Goal: Task Accomplishment & Management: Manage account settings

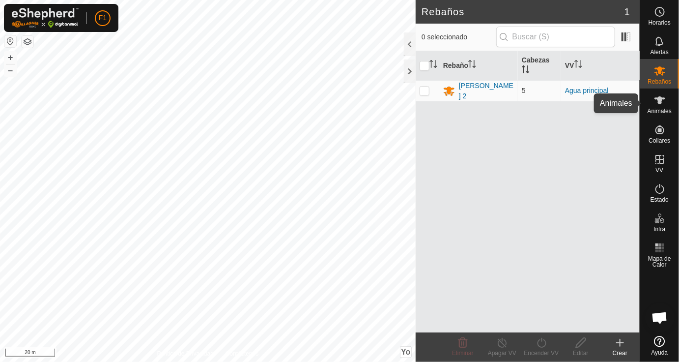
click at [658, 105] on icon at bounding box center [660, 100] width 12 height 12
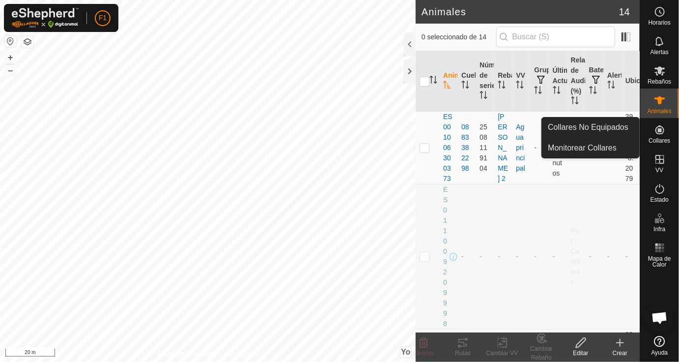
click at [663, 129] on icon at bounding box center [660, 130] width 12 height 12
click at [608, 148] on link "Monitorear Collares" at bounding box center [590, 148] width 97 height 20
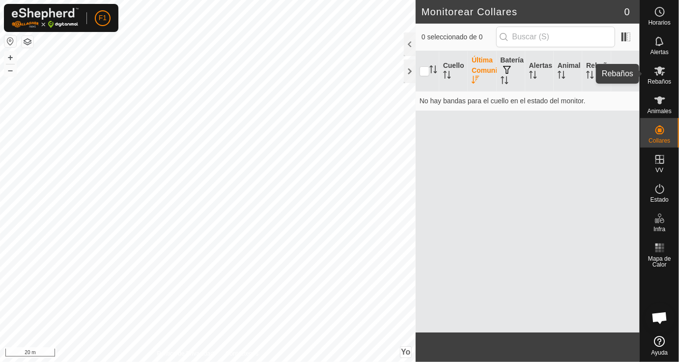
click at [667, 74] on es-mob-svg-icon at bounding box center [660, 71] width 18 height 16
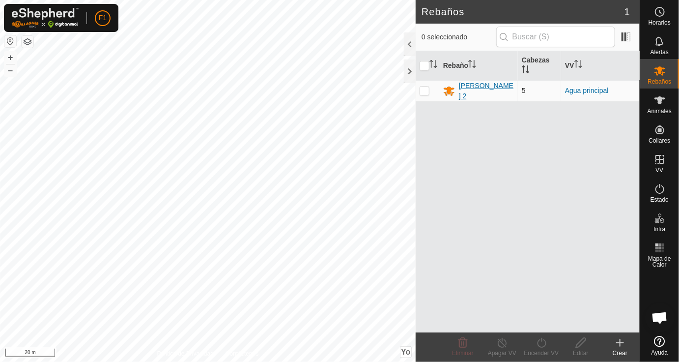
click at [489, 88] on div "[PERSON_NAME] 2" at bounding box center [486, 91] width 55 height 21
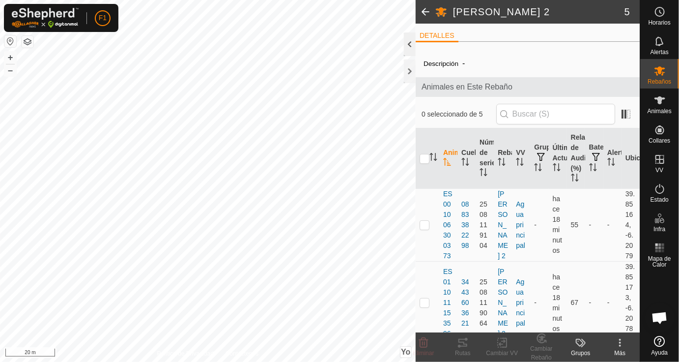
click at [411, 48] on div at bounding box center [410, 44] width 12 height 24
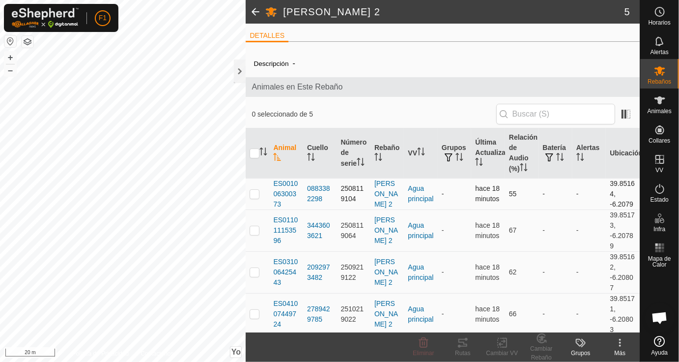
click at [256, 195] on p-checkbox at bounding box center [255, 194] width 10 height 8
checkbox input "true"
click at [252, 230] on p-checkbox at bounding box center [255, 230] width 10 height 8
checkbox input "true"
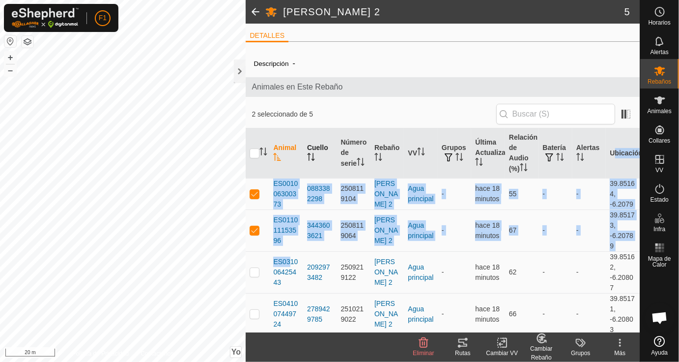
drag, startPoint x: 286, startPoint y: 259, endPoint x: 318, endPoint y: 170, distance: 94.5
click at [318, 170] on table "Animal Cuello Número de serie Rebaño VV Grupos Última Actualización Relación de…" at bounding box center [443, 252] width 394 height 249
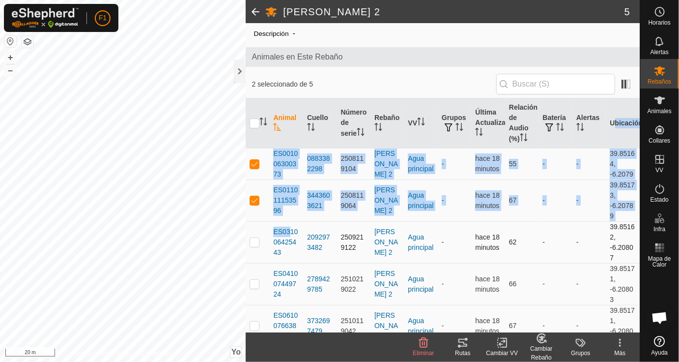
scroll to position [43, 0]
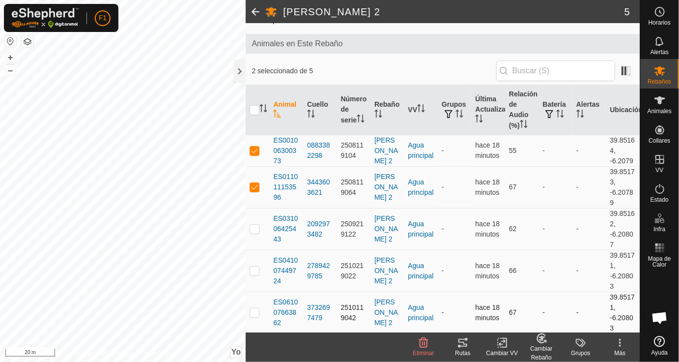
click at [257, 311] on p-checkbox at bounding box center [255, 312] width 10 height 8
checkbox input "true"
click at [253, 269] on p-checkbox at bounding box center [255, 270] width 10 height 8
checkbox input "true"
click at [255, 230] on p-checkbox at bounding box center [255, 229] width 10 height 8
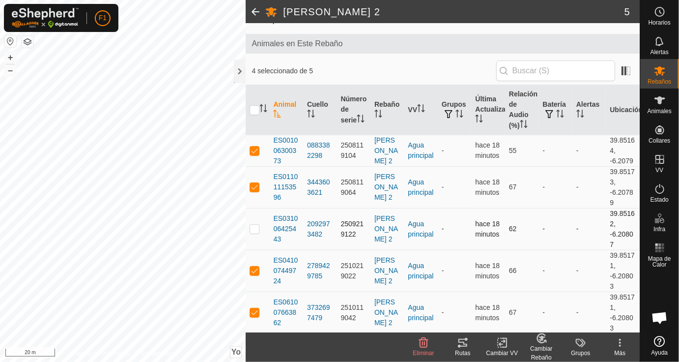
checkbox input "true"
click at [252, 309] on p-checkbox at bounding box center [255, 312] width 10 height 8
checkbox input "false"
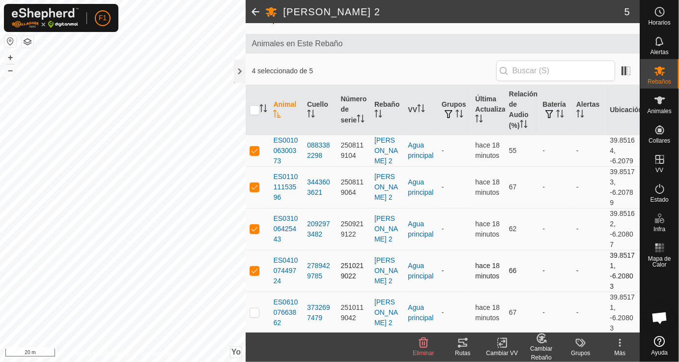
click at [254, 269] on p-checkbox at bounding box center [255, 270] width 10 height 8
checkbox input "false"
click at [254, 228] on p-checkbox at bounding box center [255, 229] width 10 height 8
checkbox input "false"
click at [254, 183] on p-checkbox at bounding box center [255, 187] width 10 height 8
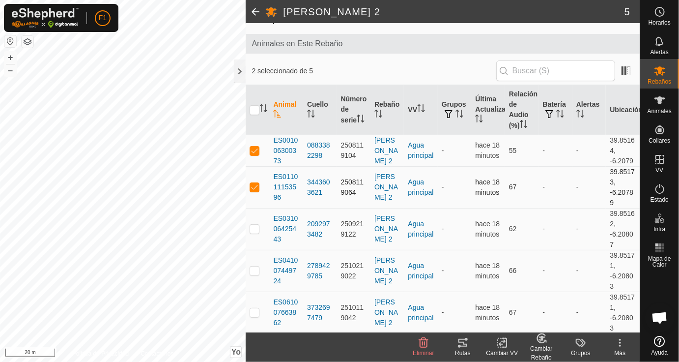
checkbox input "false"
click at [256, 147] on p-checkbox at bounding box center [255, 151] width 10 height 8
checkbox input "false"
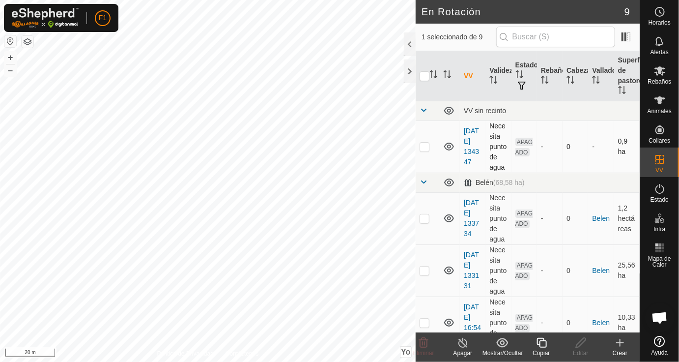
checkbox input "false"
checkbox input "true"
click at [408, 70] on div at bounding box center [410, 71] width 12 height 24
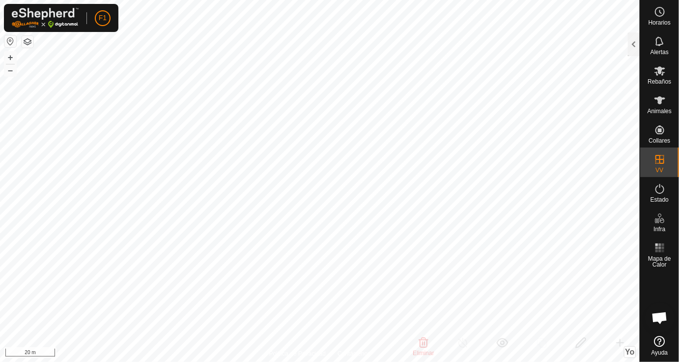
checkbox input "true"
checkbox input "false"
